Goal: Information Seeking & Learning: Check status

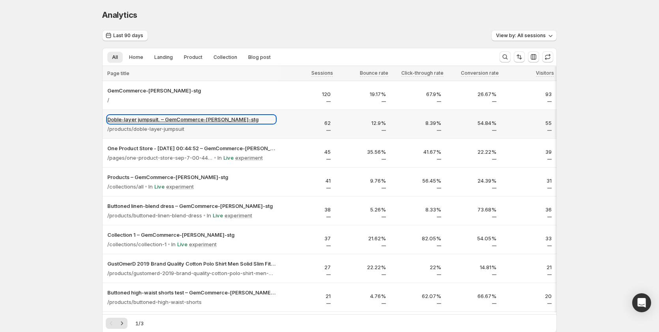
click at [150, 116] on p "Doble-layer jumpsuit. – GemCommerce-sandy-stg" at bounding box center [191, 119] width 168 height 8
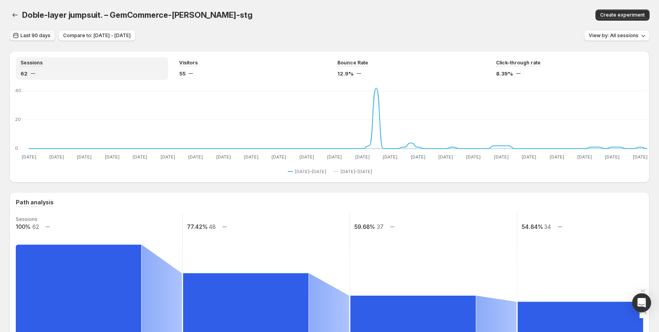
click at [43, 37] on span "Last 90 days" at bounding box center [36, 35] width 30 height 6
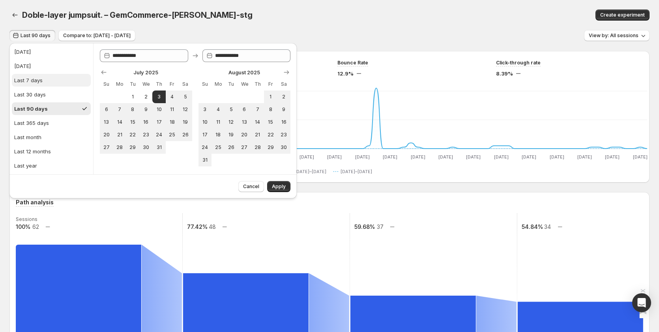
click at [36, 82] on div "Last 7 days" at bounding box center [28, 80] width 28 height 8
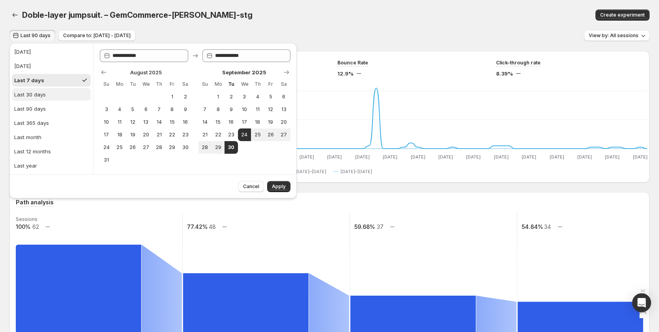
click at [58, 96] on button "Last 30 days" at bounding box center [51, 94] width 79 height 13
type input "**********"
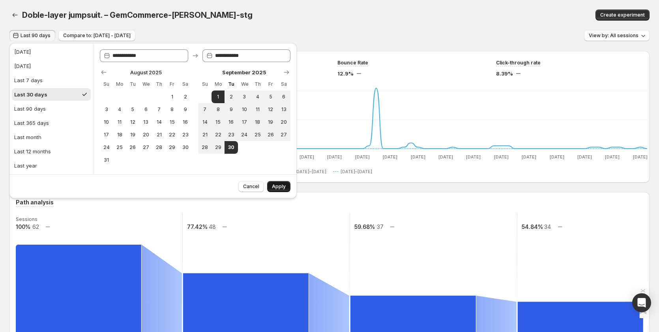
click at [274, 184] on span "Apply" at bounding box center [279, 186] width 14 height 6
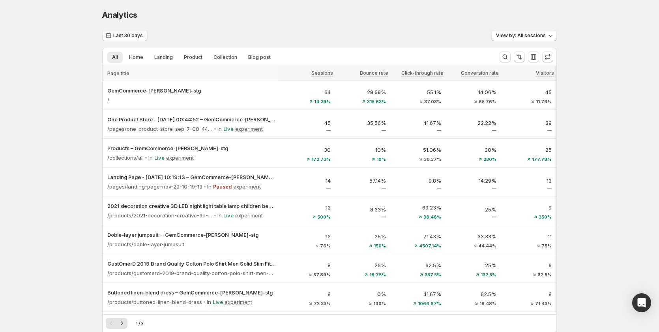
click at [135, 35] on span "Last 30 days" at bounding box center [128, 35] width 30 height 6
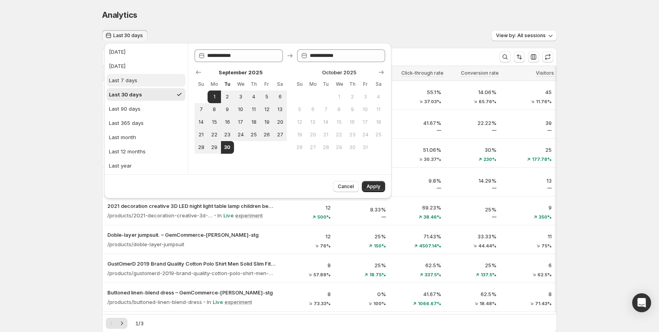
click at [145, 83] on button "Last 7 days" at bounding box center [146, 80] width 79 height 13
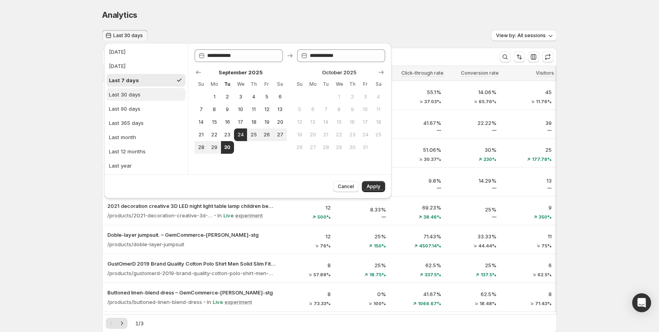
drag, startPoint x: 144, startPoint y: 95, endPoint x: 165, endPoint y: 100, distance: 22.3
click at [144, 95] on button "Last 30 days" at bounding box center [146, 94] width 79 height 13
type input "**********"
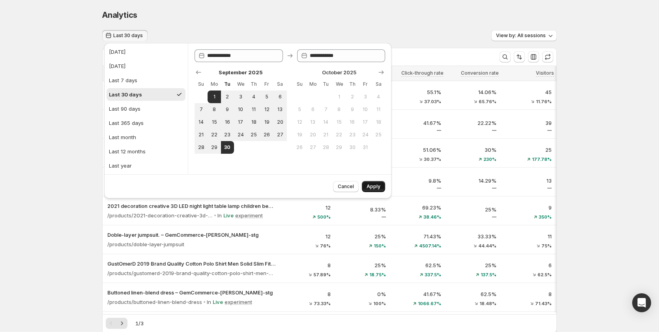
click at [380, 185] on span "Apply" at bounding box center [374, 186] width 14 height 6
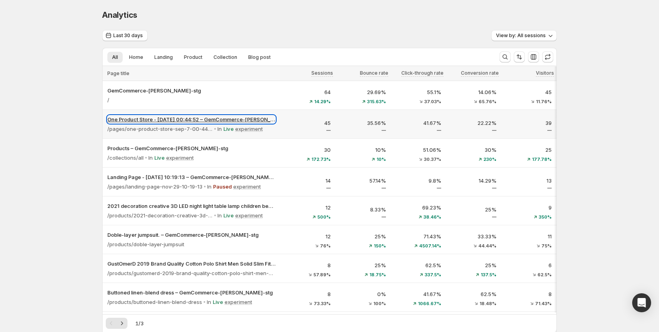
click at [150, 116] on p "One Product Store - Sep 7, 00:44:52 – GemCommerce-sandy-stg" at bounding box center [191, 119] width 168 height 8
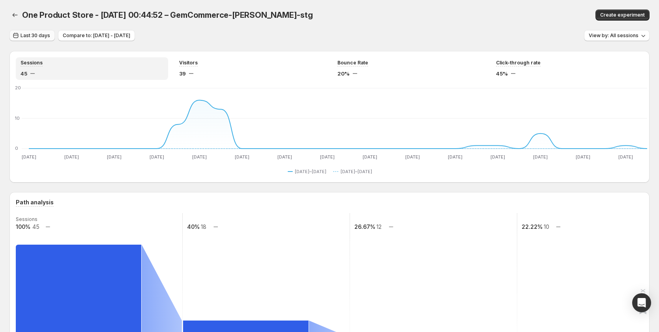
click at [40, 34] on span "Last 30 days" at bounding box center [36, 35] width 30 height 6
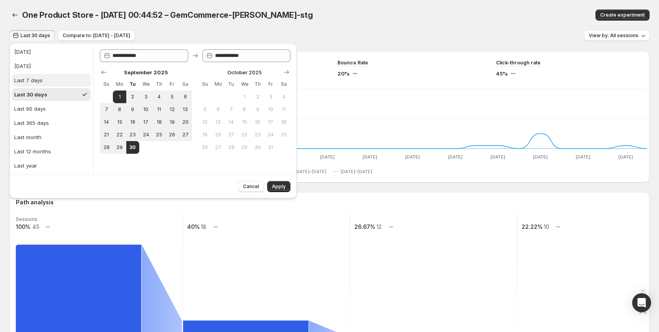
click at [53, 79] on button "Last 7 days" at bounding box center [51, 80] width 79 height 13
type input "**********"
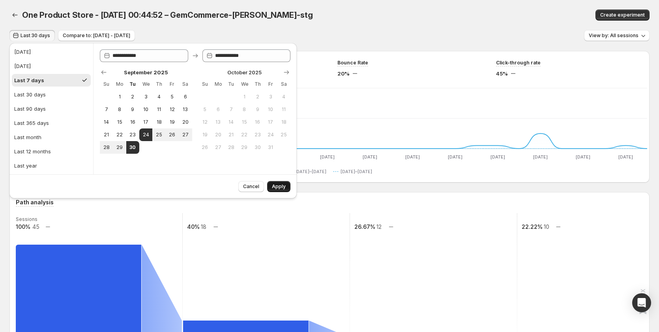
click at [272, 188] on button "Apply" at bounding box center [278, 186] width 23 height 11
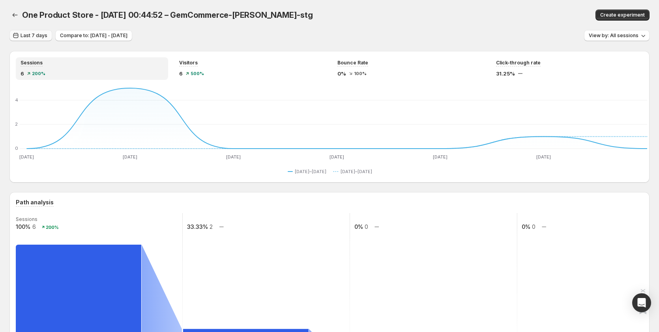
click at [36, 34] on span "Last 7 days" at bounding box center [34, 35] width 27 height 6
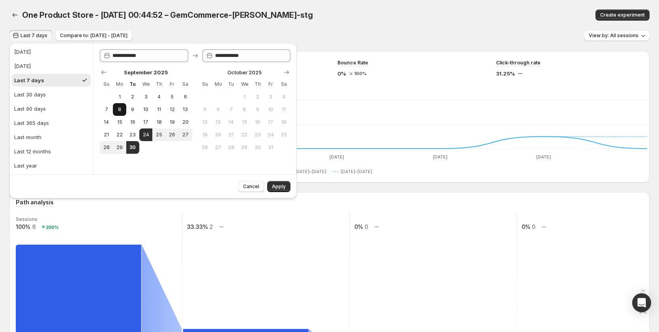
click at [121, 113] on button "8" at bounding box center [119, 109] width 13 height 13
type input "**********"
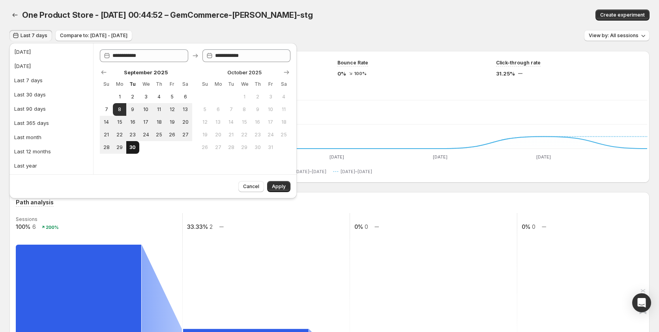
click at [137, 145] on button "30" at bounding box center [132, 147] width 13 height 13
type input "**********"
click at [279, 186] on span "Apply" at bounding box center [279, 186] width 14 height 6
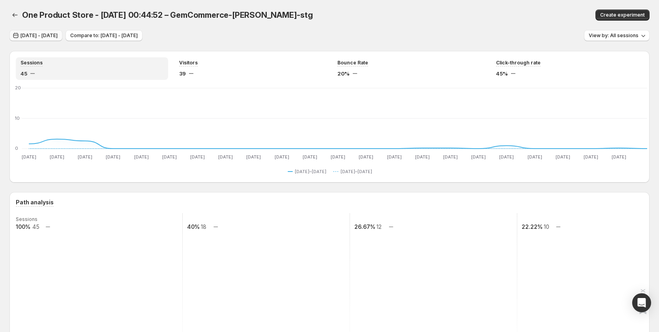
click at [55, 36] on span "Sep 08, 2025 - Sep 30, 2025" at bounding box center [39, 35] width 37 height 6
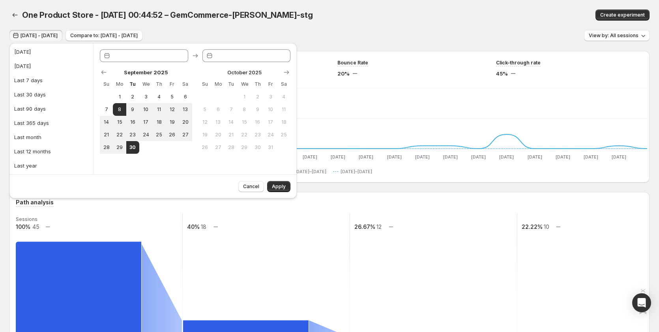
type input "**********"
click at [133, 122] on span "16" at bounding box center [132, 122] width 7 height 6
type input "**********"
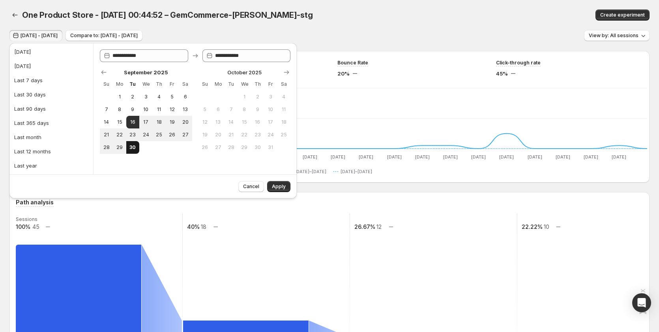
click at [132, 146] on span "30" at bounding box center [132, 147] width 7 height 6
type input "**********"
click at [282, 186] on span "Apply" at bounding box center [279, 186] width 14 height 6
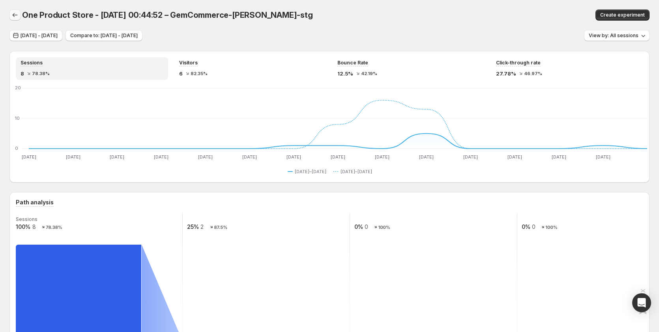
click at [13, 12] on icon "button" at bounding box center [15, 15] width 8 height 8
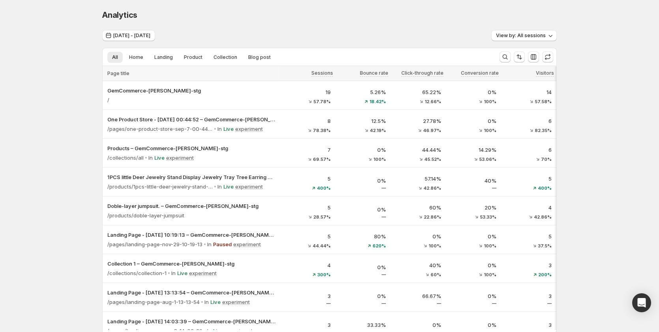
click at [135, 30] on div "Analytics. This page is ready Analytics" at bounding box center [329, 15] width 455 height 30
click at [139, 36] on span "Sep 16, 2025 - Sep 30, 2025" at bounding box center [131, 35] width 37 height 6
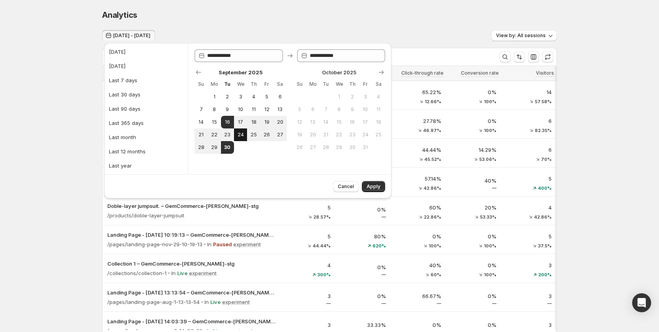
click at [239, 131] on span "24" at bounding box center [240, 134] width 7 height 6
type input "**********"
click at [230, 146] on span "30" at bounding box center [227, 147] width 7 height 6
type input "**********"
click at [382, 183] on button "Apply" at bounding box center [373, 186] width 23 height 11
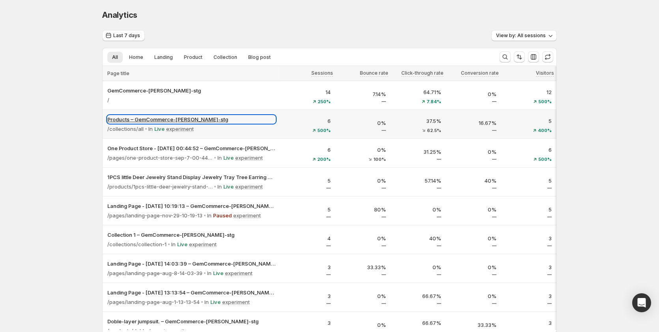
click at [164, 121] on p "Products – GemCommerce-sandy-stg" at bounding box center [191, 119] width 168 height 8
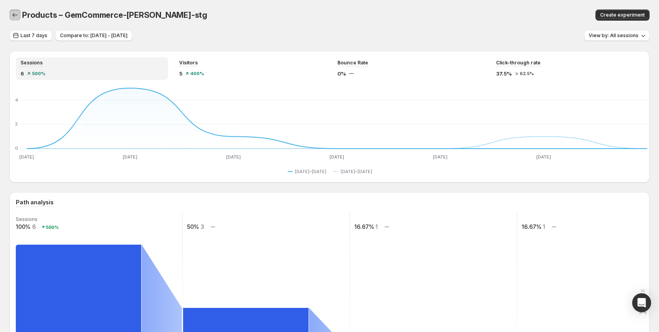
click at [17, 15] on icon "button" at bounding box center [15, 15] width 8 height 8
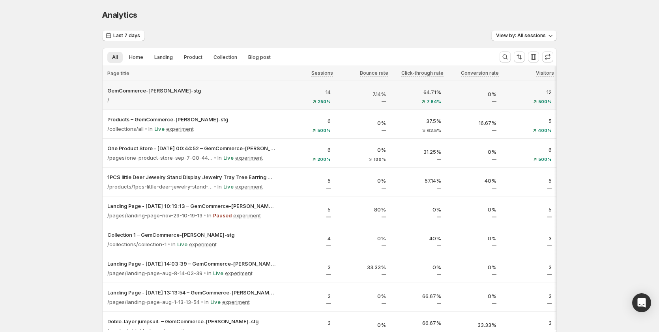
click at [143, 86] on div "GemCommerce-sandy-stg /" at bounding box center [192, 95] width 178 height 28
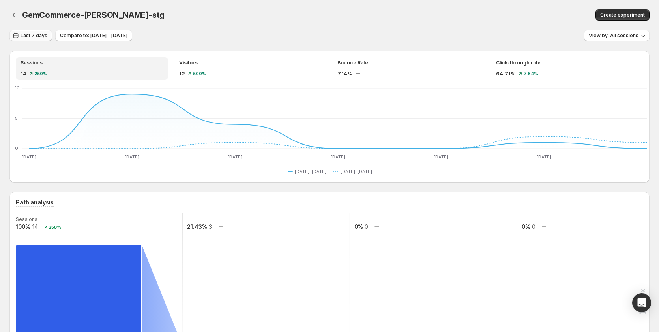
click at [29, 36] on span "Last 7 days" at bounding box center [34, 35] width 27 height 6
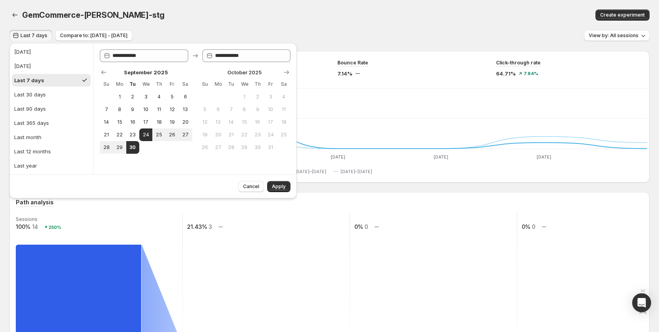
click at [304, 10] on div "GemCommerce-sandy-stg" at bounding box center [199, 14] width 355 height 11
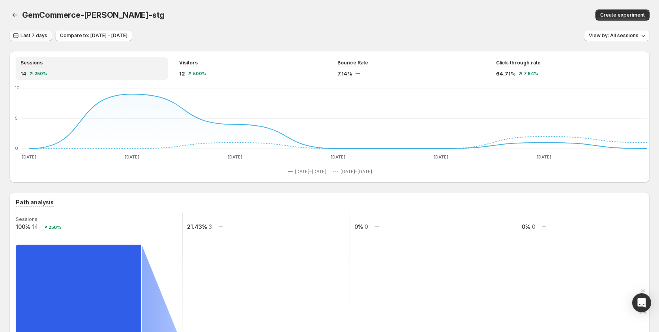
click at [31, 33] on span "Last 7 days" at bounding box center [34, 35] width 27 height 6
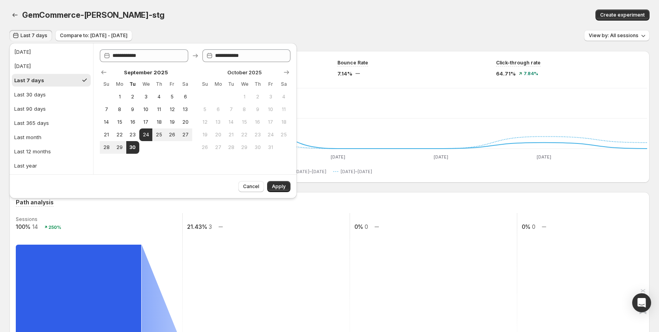
click at [304, 9] on div "GemCommerce-sandy-stg" at bounding box center [199, 14] width 355 height 11
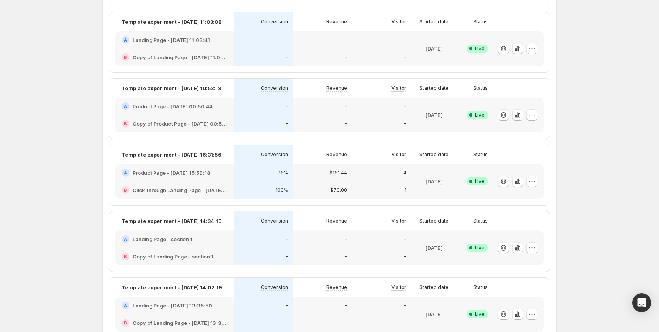
scroll to position [197, 0]
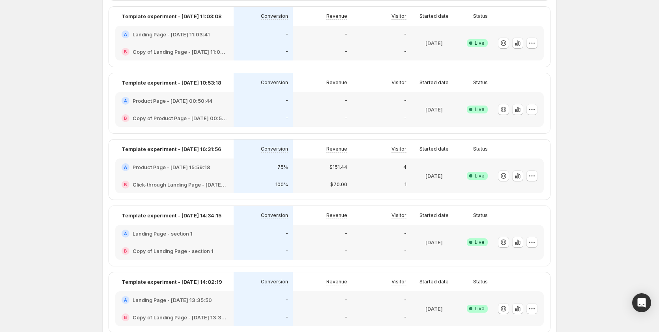
click at [216, 170] on div "A Product Page - Sep 25, 15:59:18" at bounding box center [175, 167] width 106 height 8
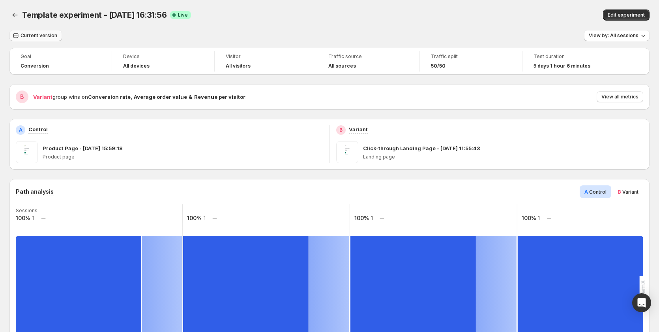
click at [45, 37] on span "Current version" at bounding box center [39, 35] width 37 height 6
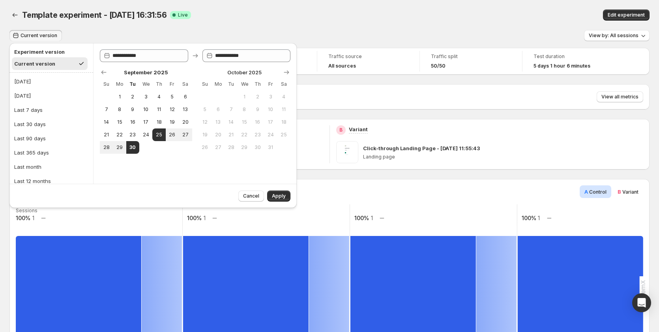
click at [408, 11] on div "Edit experiment" at bounding box center [524, 14] width 251 height 11
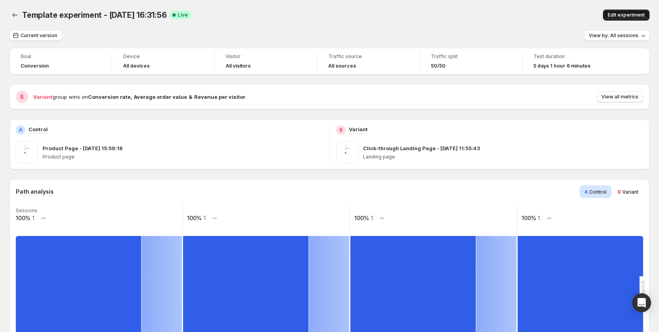
click at [640, 13] on span "Edit experiment" at bounding box center [626, 15] width 37 height 6
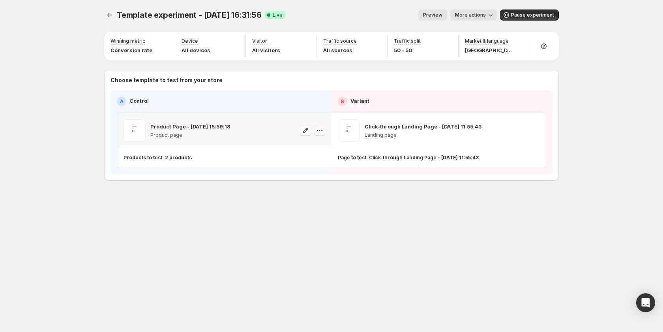
click at [322, 131] on icon "button" at bounding box center [320, 130] width 8 height 8
click at [321, 173] on span "585966275574891460" at bounding box center [309, 174] width 55 height 6
click at [473, 17] on span "More actions" at bounding box center [470, 15] width 31 height 6
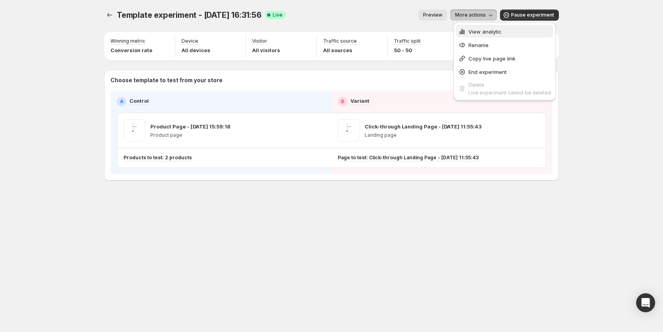
click at [474, 36] on button "View analytic" at bounding box center [505, 31] width 98 height 13
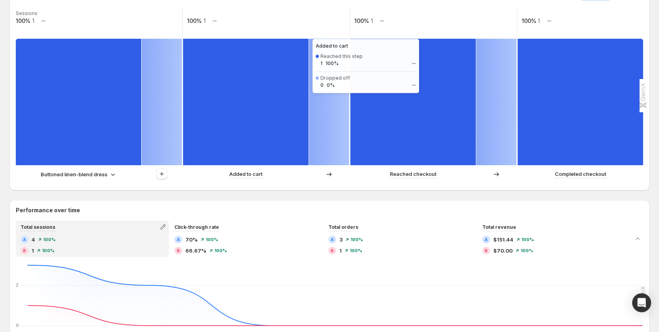
scroll to position [197, 0]
